Goal: Use online tool/utility: Utilize a website feature to perform a specific function

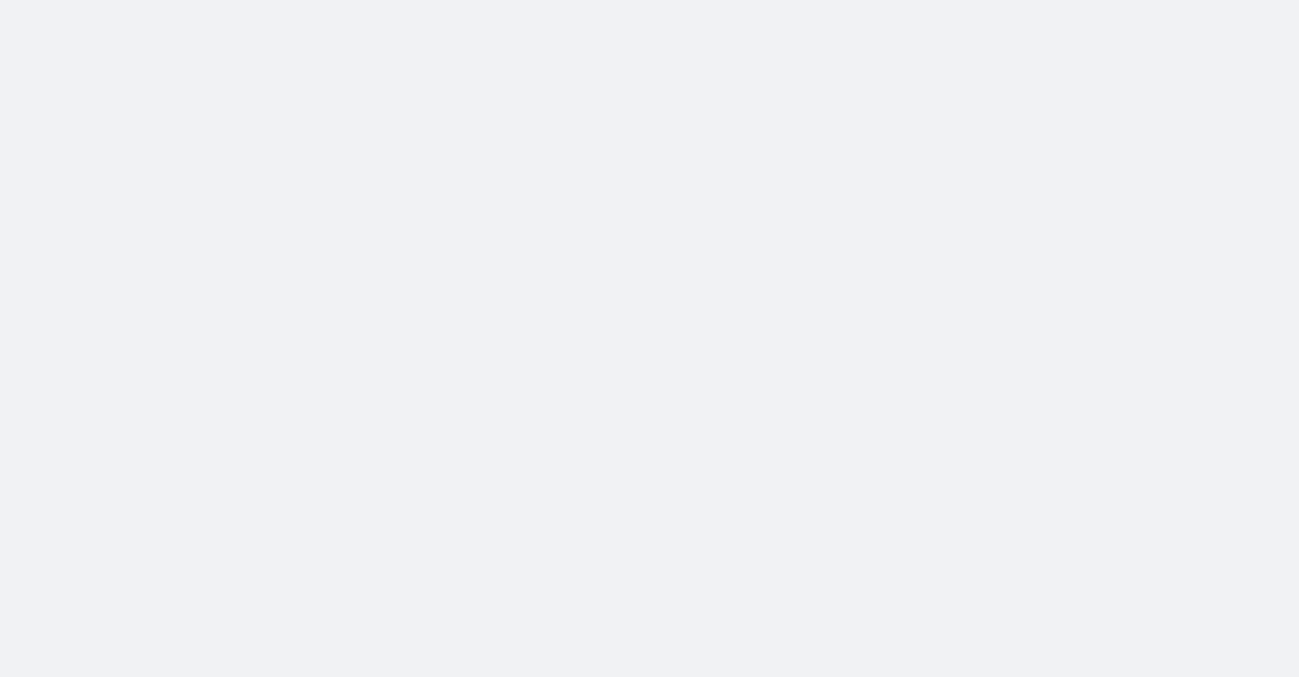
drag, startPoint x: 0, startPoint y: 0, endPoint x: 665, endPoint y: 204, distance: 695.2
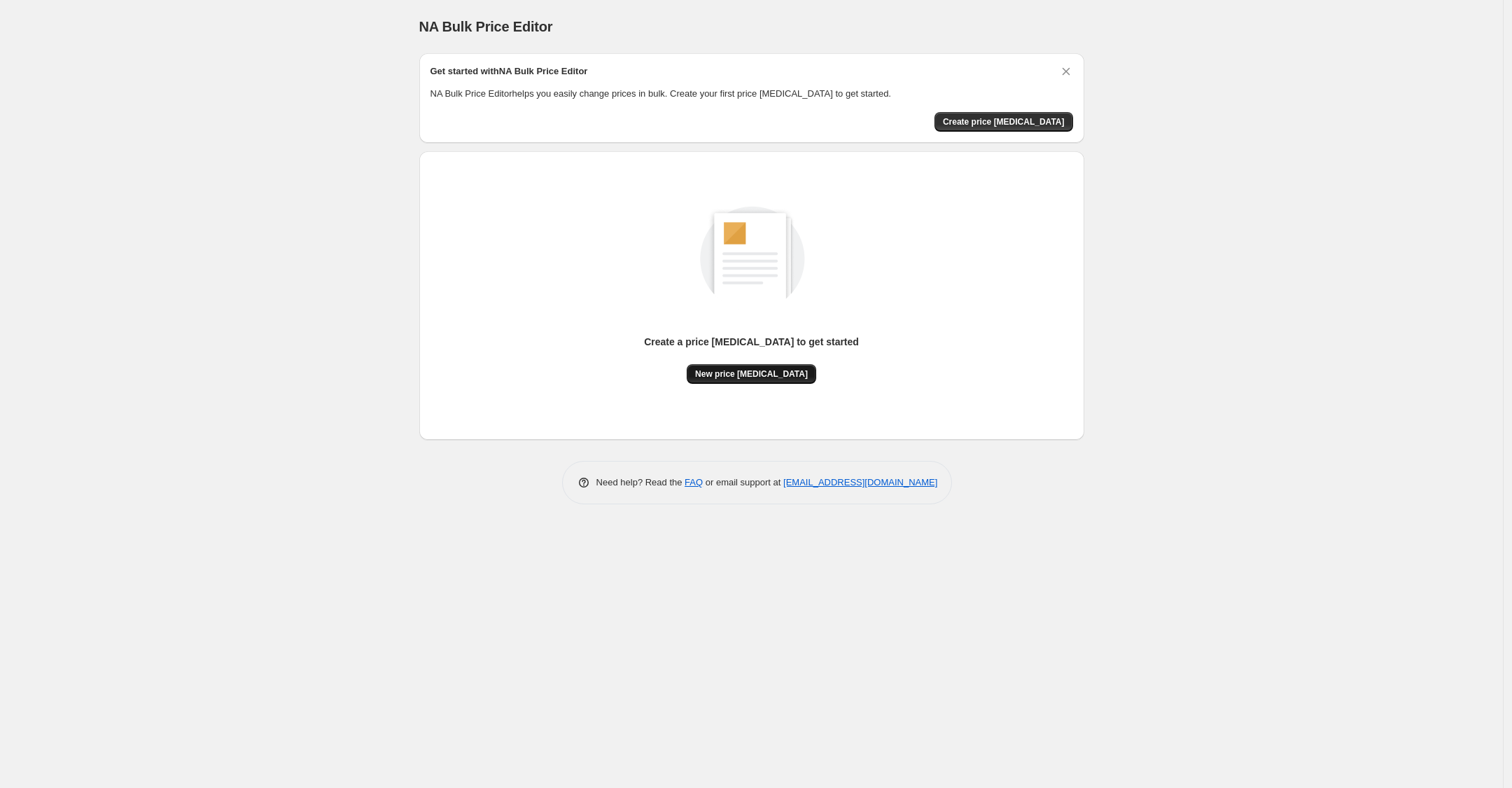
click at [783, 374] on span "New price [MEDICAL_DATA]" at bounding box center [751, 374] width 113 height 11
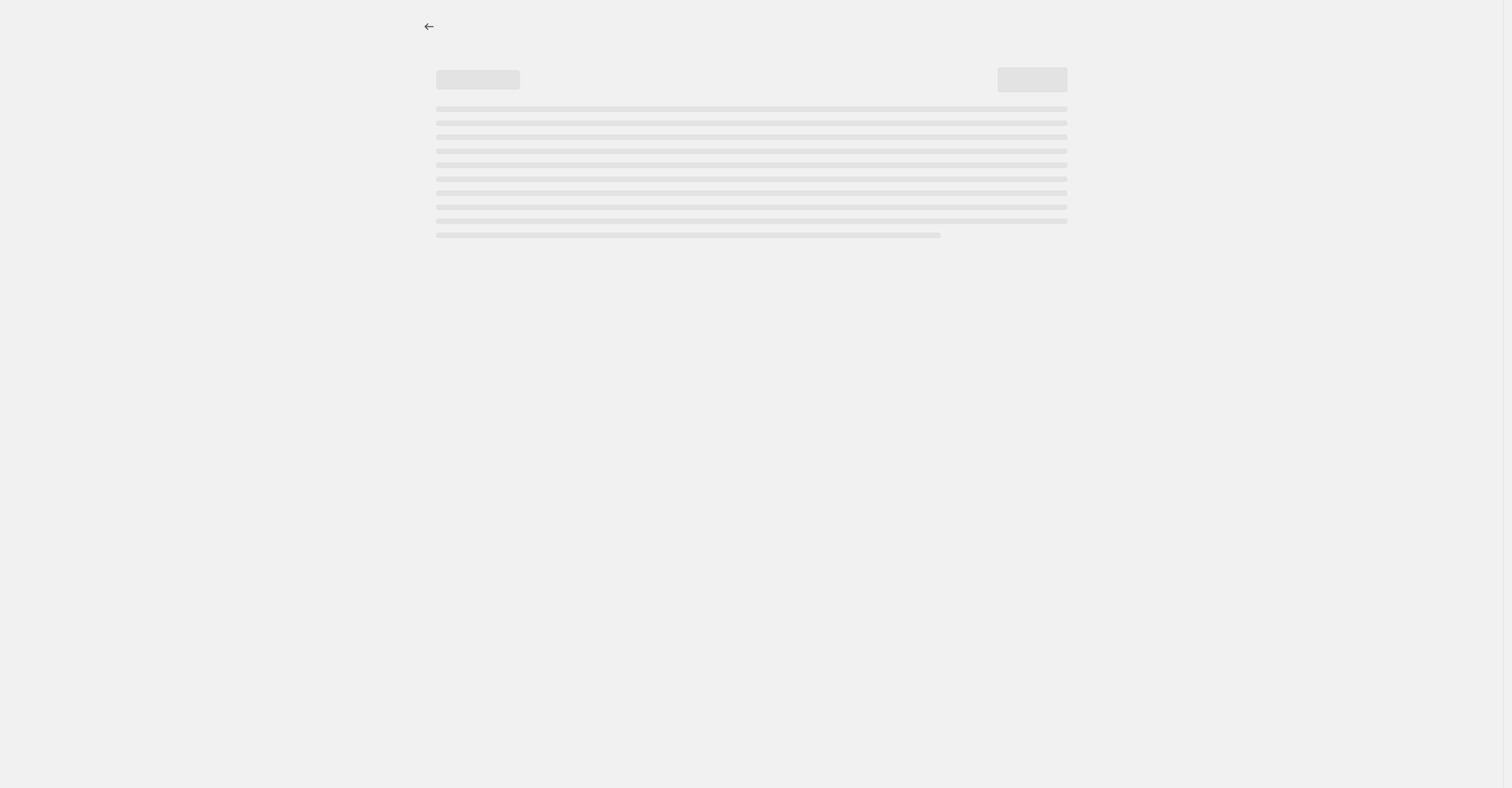
select select "percentage"
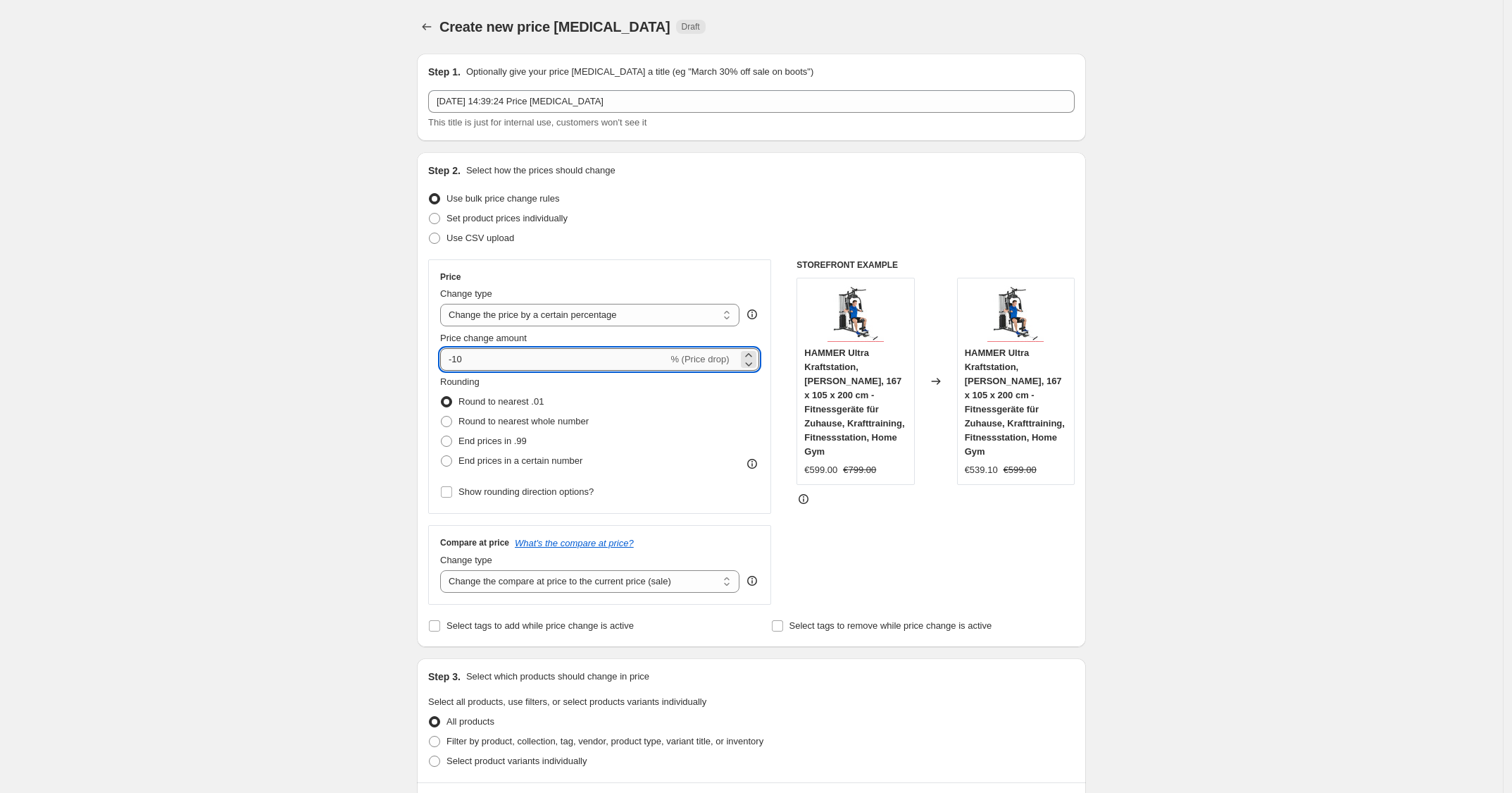
click at [493, 353] on input "-10" at bounding box center [554, 359] width 228 height 22
type input "-1"
type input "-25"
click at [642, 293] on div "Change type" at bounding box center [590, 293] width 300 height 14
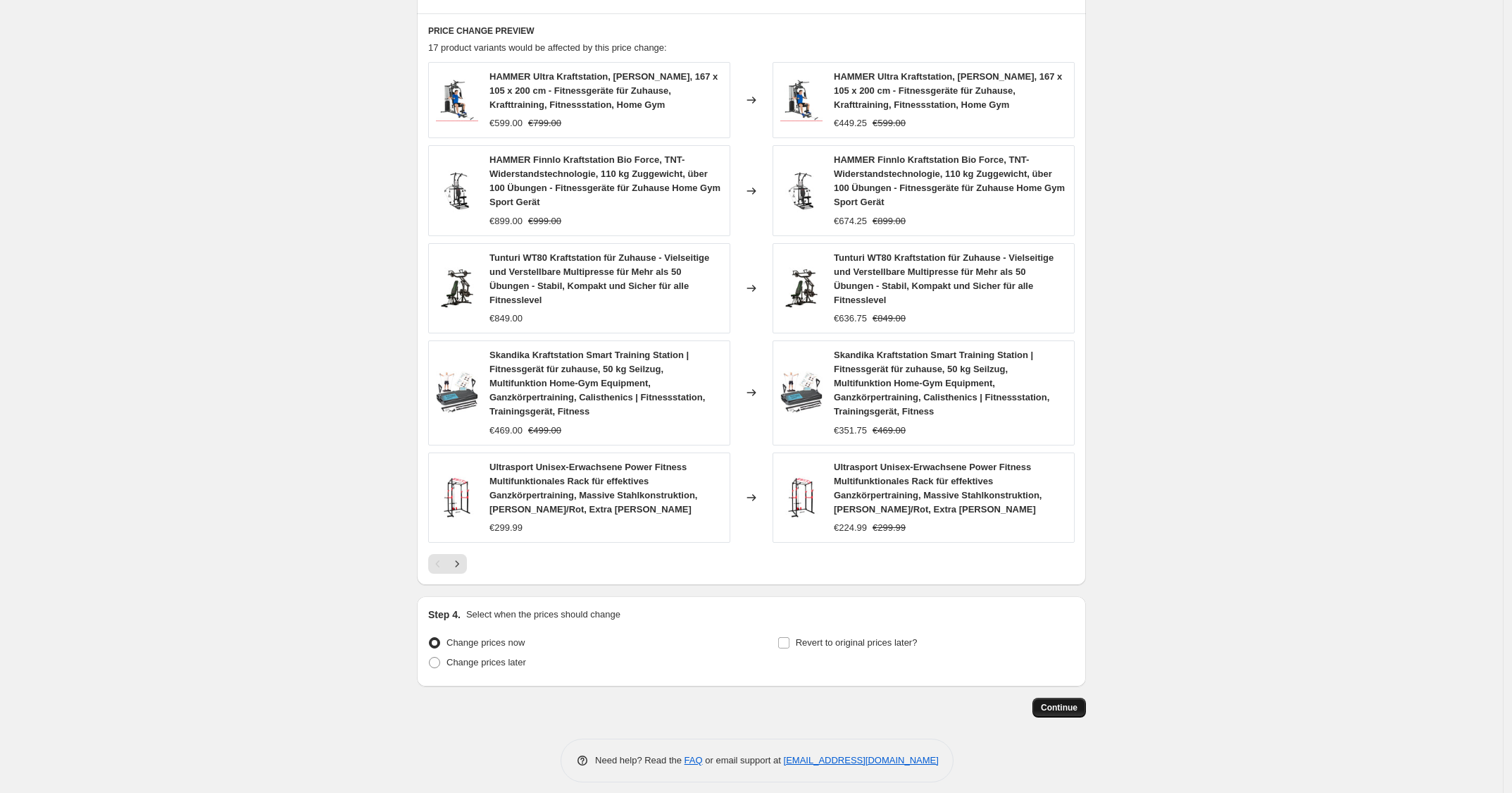
click at [1062, 704] on button "Continue" at bounding box center [1059, 707] width 53 height 20
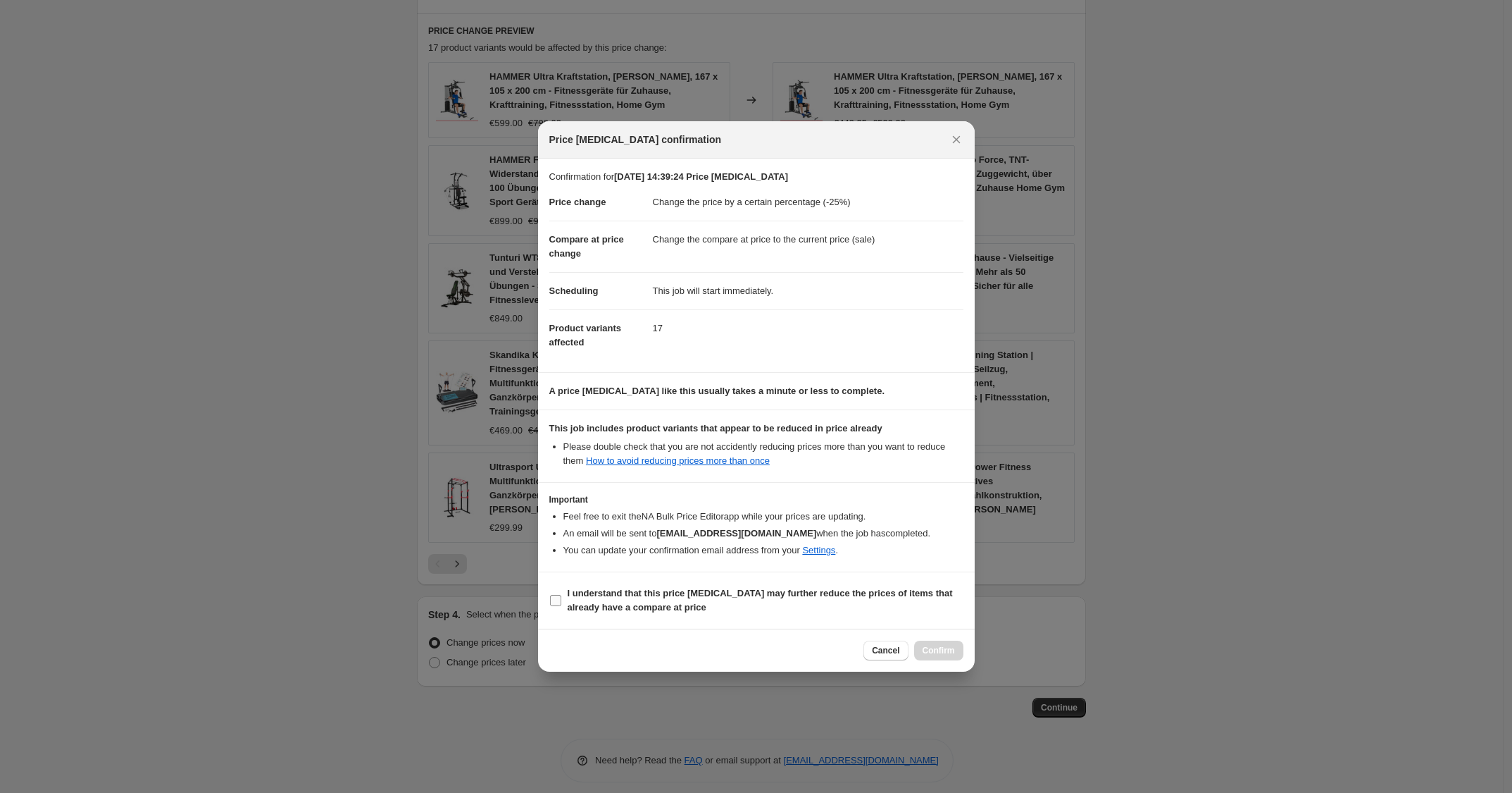
click at [793, 600] on b "I understand that this price [MEDICAL_DATA] may further reduce the prices of it…" at bounding box center [760, 600] width 385 height 24
click at [561, 600] on input "I understand that this price [MEDICAL_DATA] may further reduce the prices of it…" at bounding box center [556, 601] width 11 height 11
checkbox input "true"
click at [927, 645] on button "Confirm" at bounding box center [939, 651] width 50 height 20
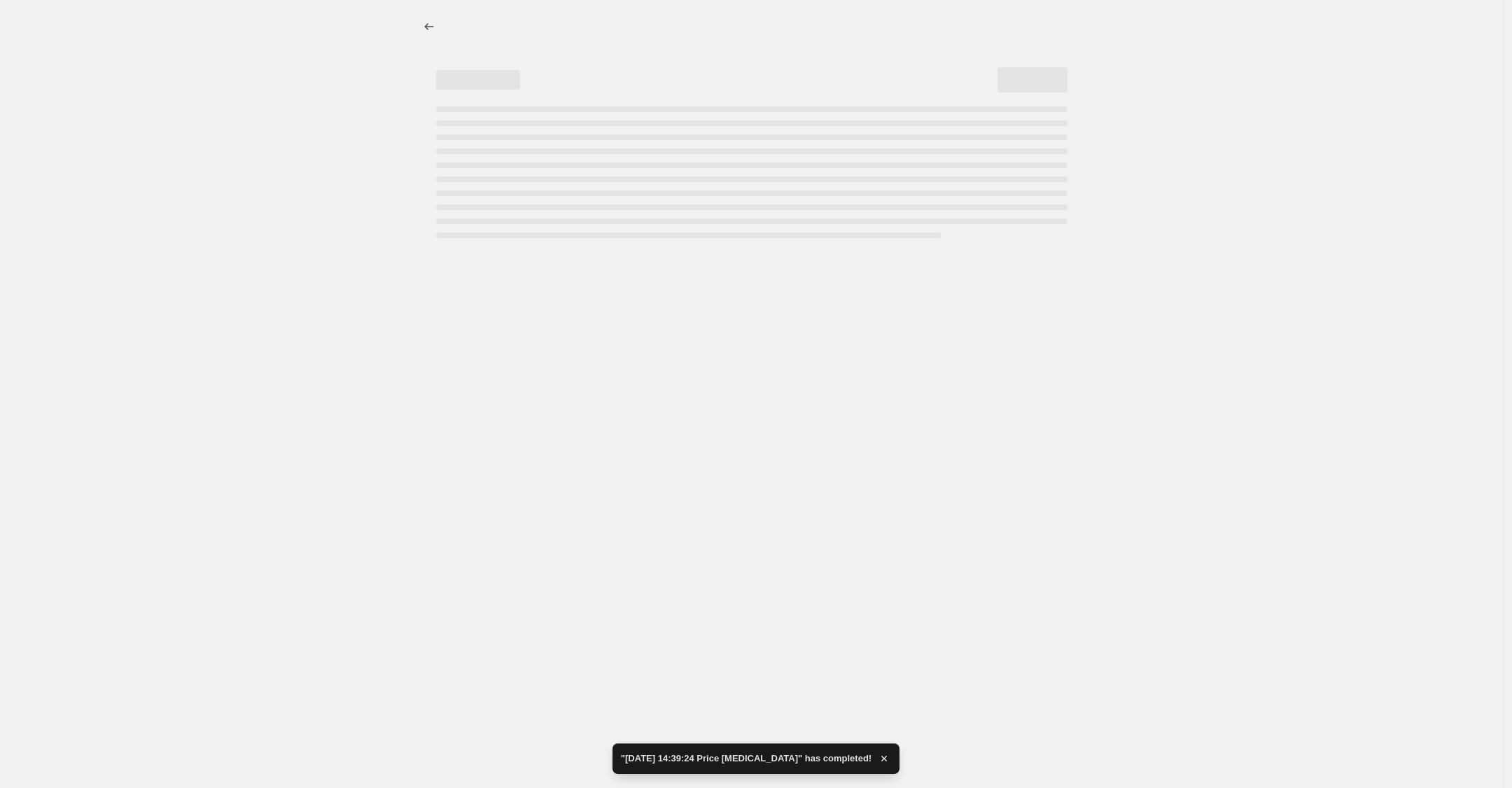
select select "percentage"
